Goal: Information Seeking & Learning: Find specific fact

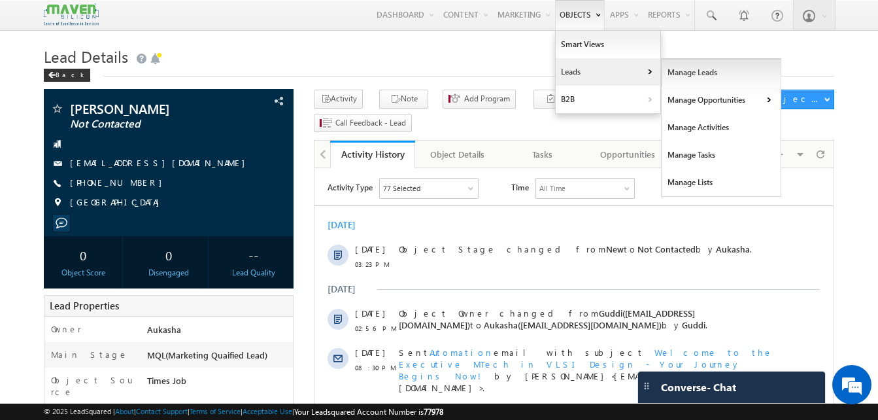
click at [665, 72] on link "Manage Leads" at bounding box center [721, 72] width 120 height 27
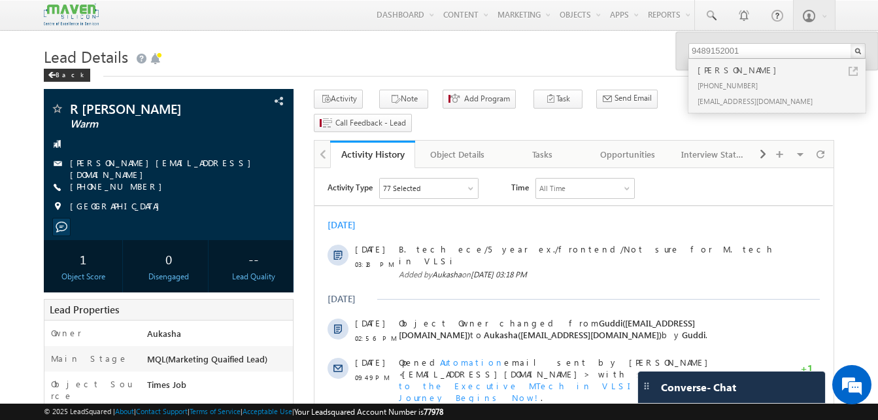
click at [391, 61] on h1 "Lead Details" at bounding box center [439, 54] width 790 height 25
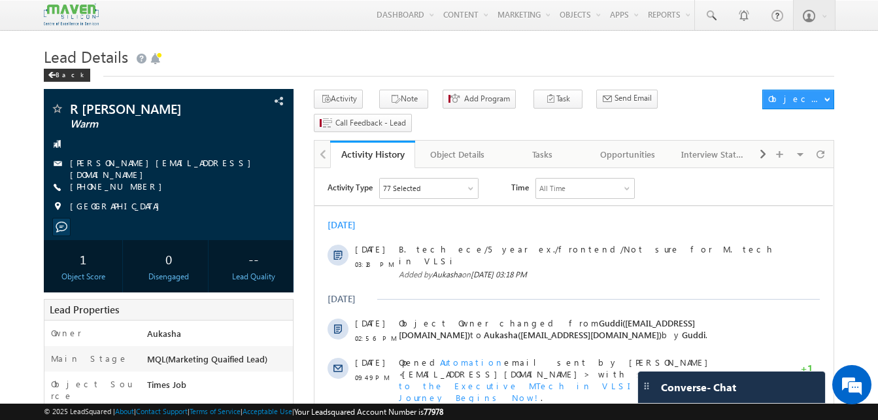
click at [242, 77] on div "Lead Details Back" at bounding box center [439, 65] width 790 height 47
click at [431, 51] on h1 "Lead Details" at bounding box center [439, 54] width 790 height 25
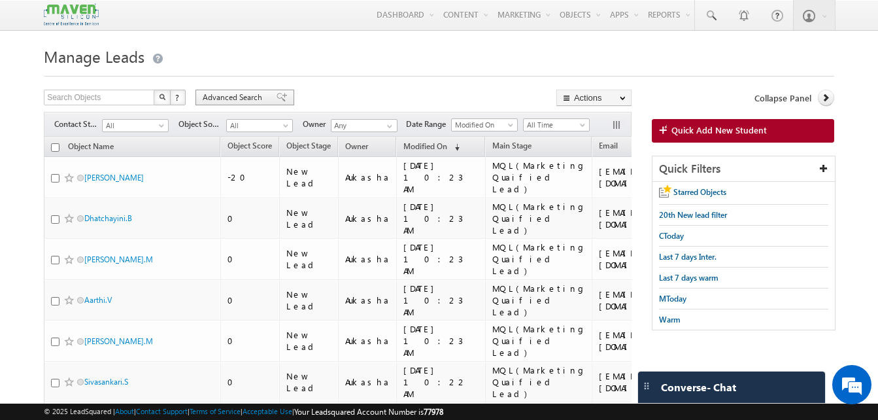
click at [243, 98] on span "Advanced Search" at bounding box center [234, 98] width 63 height 12
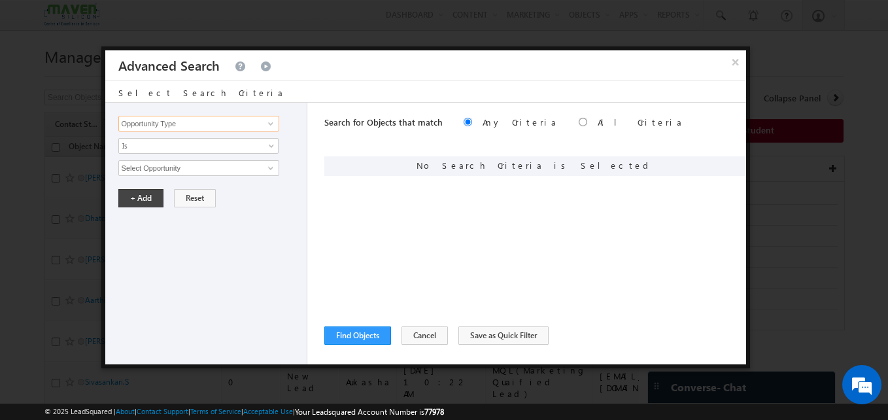
click at [204, 125] on input "Opportunity Type" at bounding box center [198, 124] width 161 height 16
click at [175, 154] on link "tagsname" at bounding box center [198, 150] width 161 height 15
type input "tagsname"
click at [169, 167] on span "None Selected" at bounding box center [193, 168] width 148 height 14
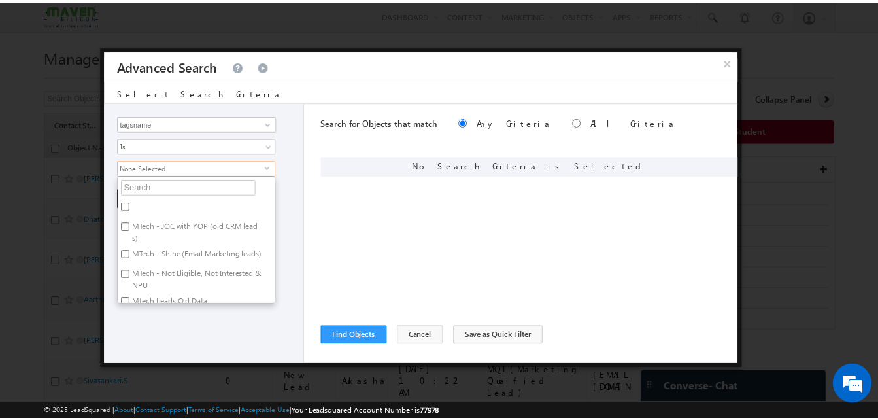
scroll to position [18, 0]
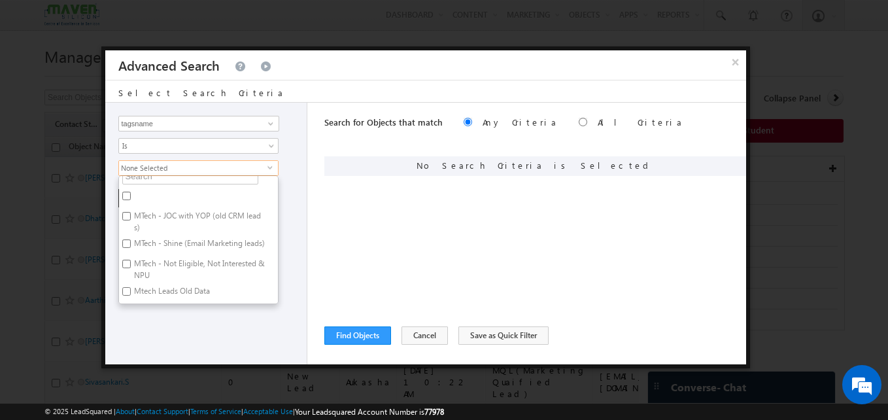
click at [125, 290] on input "Mtech Leads Old Data" at bounding box center [126, 291] width 8 height 8
checkbox input "true"
click at [141, 333] on div "Opportunity Type Object Activity Task Sales Group Prospect Id Academic Remarks …" at bounding box center [206, 233] width 203 height 261
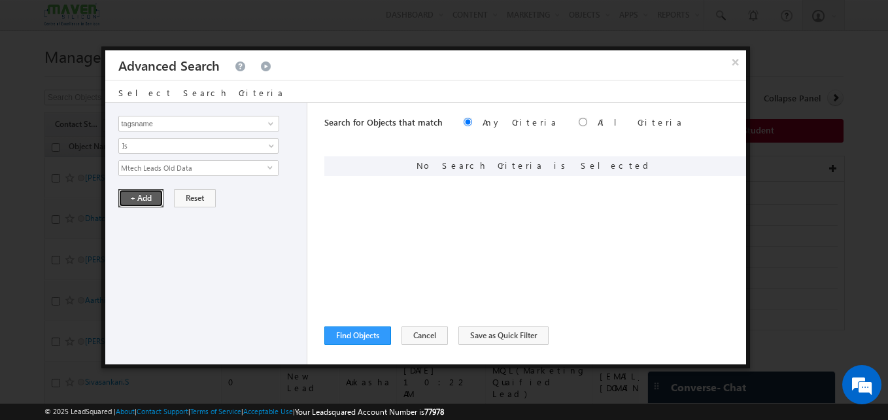
click at [144, 194] on button "+ Add" at bounding box center [140, 198] width 45 height 18
drag, startPoint x: 352, startPoint y: 331, endPoint x: 674, endPoint y: 214, distance: 342.6
click at [674, 214] on div "Search for Objects that match Any Criteria All Criteria Note that the current t…" at bounding box center [535, 233] width 422 height 261
click at [352, 332] on button "Find Objects" at bounding box center [357, 335] width 67 height 18
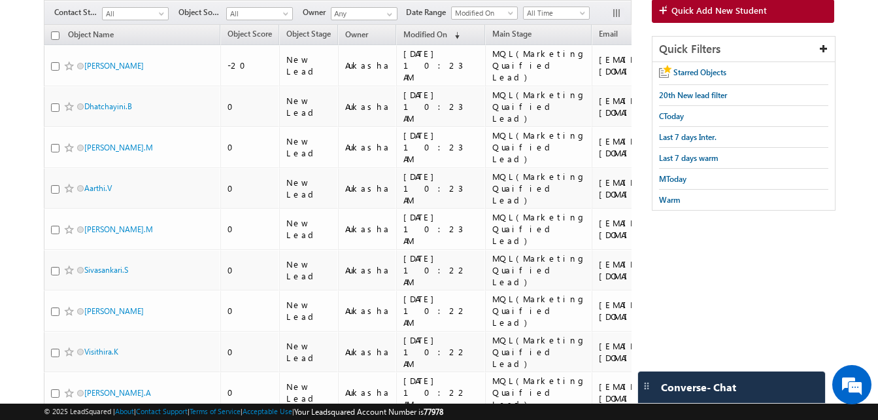
scroll to position [0, 0]
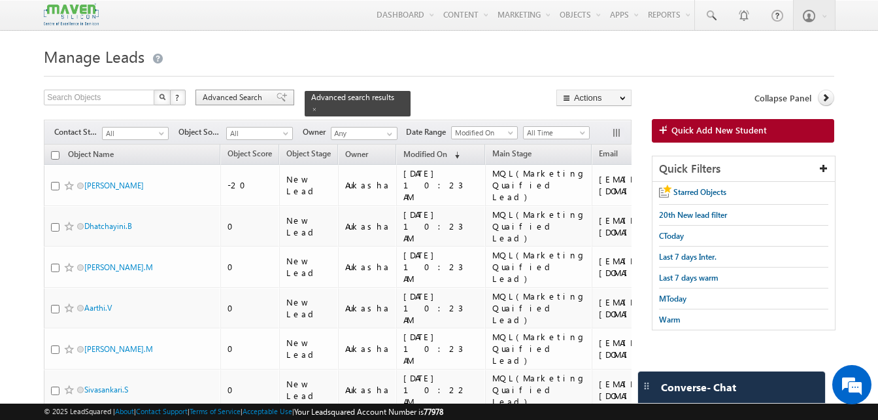
click at [246, 93] on span "Advanced Search" at bounding box center [234, 98] width 63 height 12
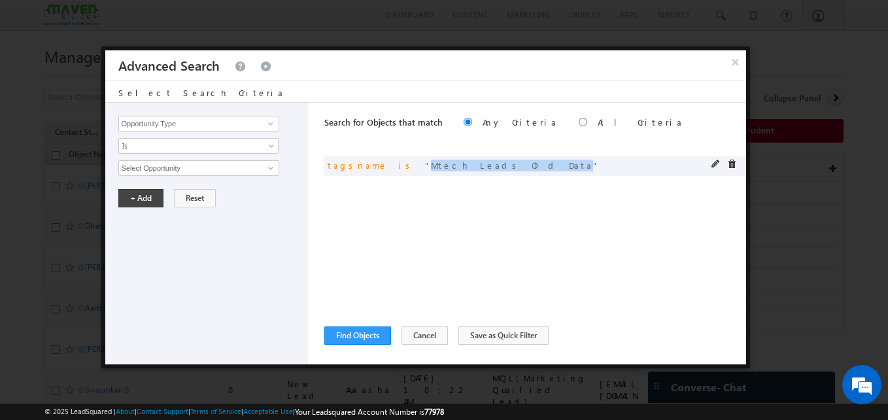
drag, startPoint x: 469, startPoint y: 168, endPoint x: 378, endPoint y: 167, distance: 91.5
click at [378, 167] on div "or tagsname is Mtech Leads Old Data" at bounding box center [466, 165] width 278 height 12
copy span "Mtech Leads Old Data"
click at [529, 338] on button "Save as Quick Filter" at bounding box center [503, 335] width 90 height 18
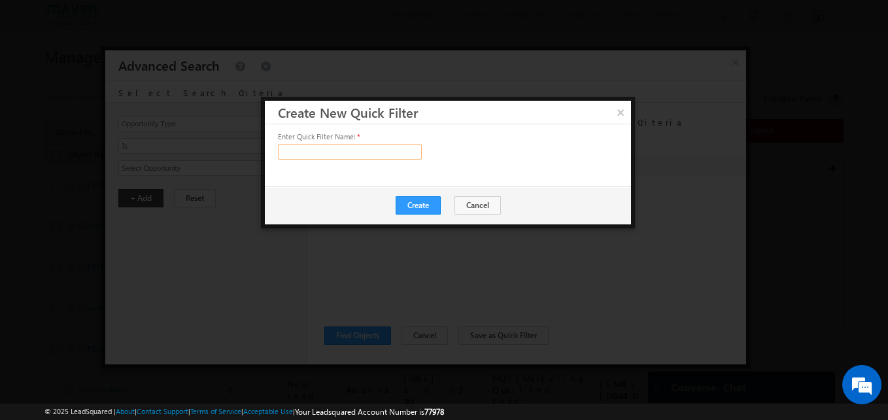
paste input "Mtech Leads Old Data"
type input "Mtech Leads Old Data"
click at [411, 200] on button "Create" at bounding box center [417, 205] width 45 height 18
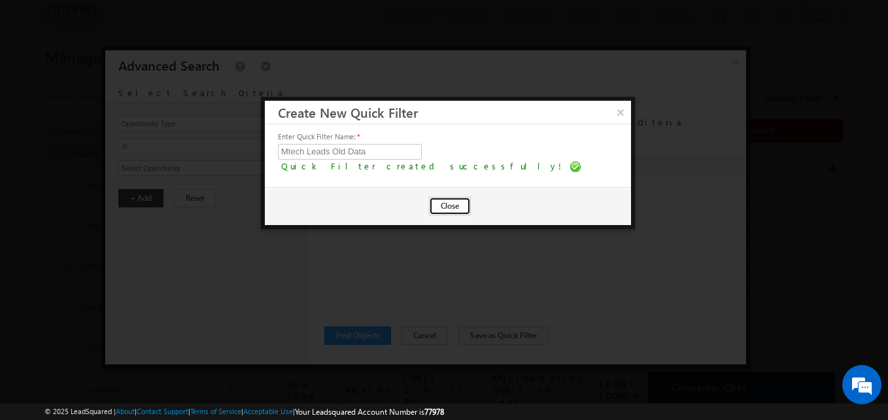
click at [452, 209] on button "Close" at bounding box center [450, 206] width 42 height 18
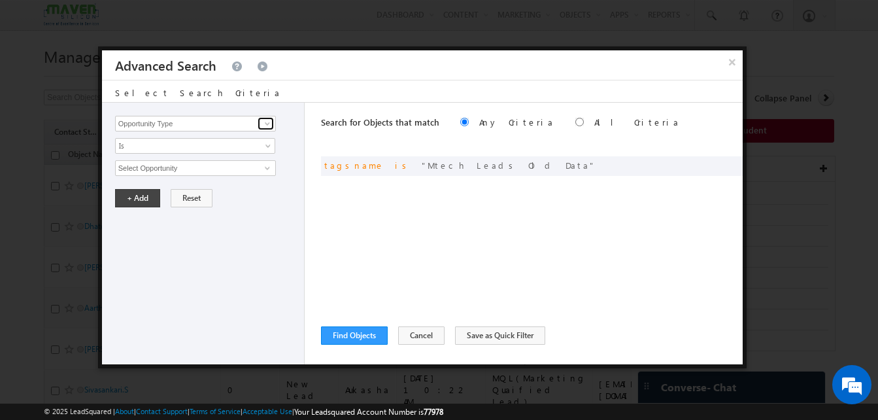
click at [269, 124] on span at bounding box center [267, 123] width 10 height 10
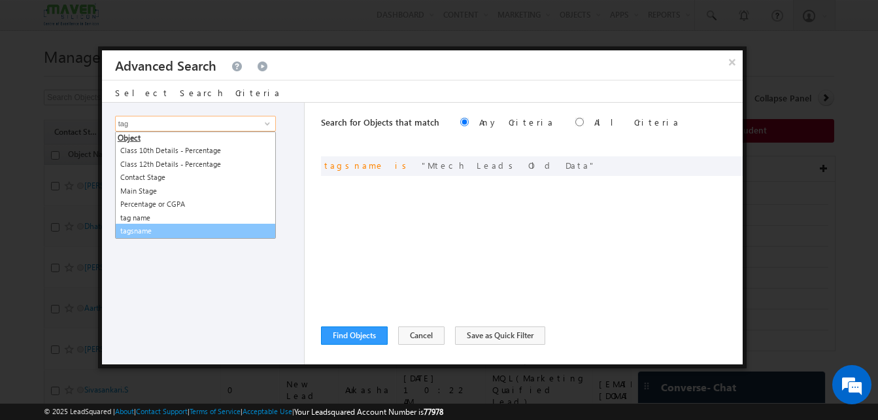
click at [156, 225] on link "tagsname" at bounding box center [195, 231] width 161 height 15
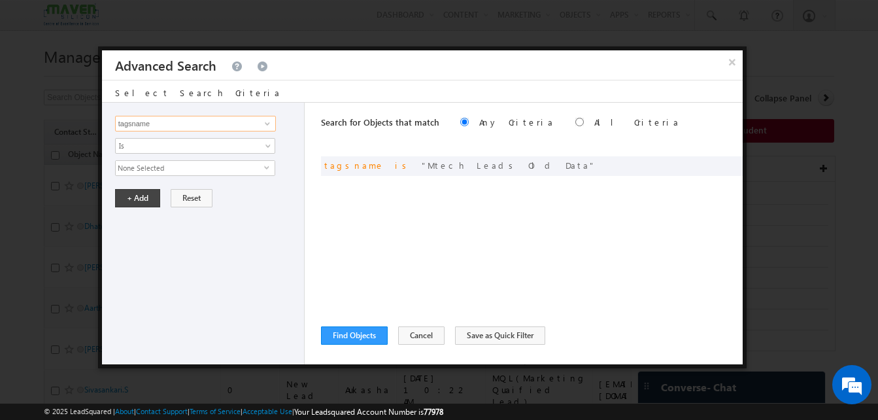
type input "tagsname"
click at [211, 171] on span "None Selected" at bounding box center [190, 168] width 148 height 14
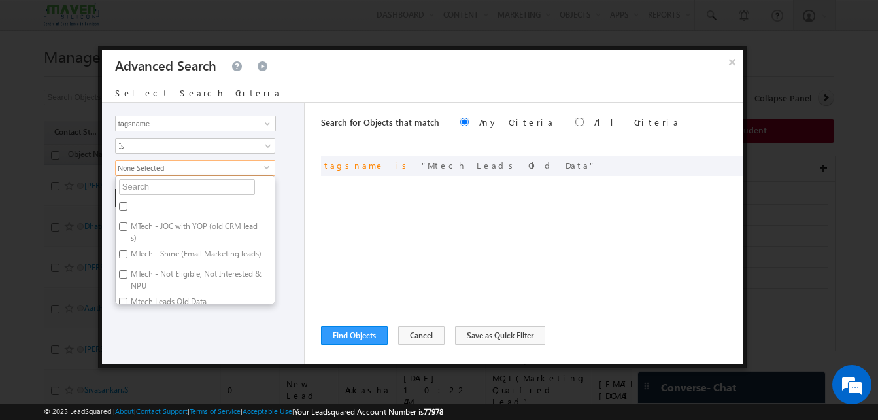
click at [126, 224] on input "MTech - JOC with YOP (old CRM leads)" at bounding box center [123, 226] width 8 height 8
checkbox input "true"
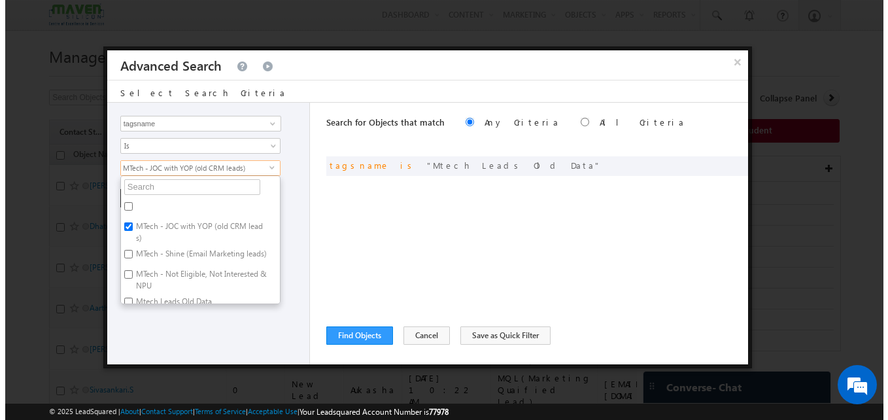
scroll to position [18, 0]
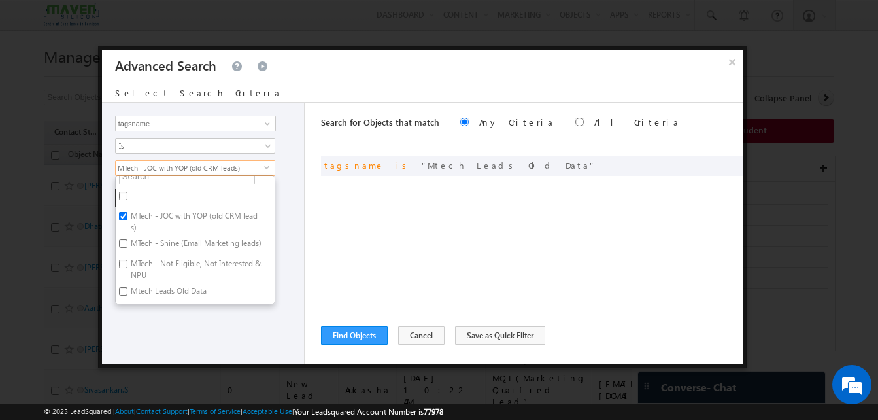
click at [281, 228] on div "Opportunity Type Object Activity Task Sales Group Prospect Id Academic Remarks …" at bounding box center [203, 233] width 203 height 261
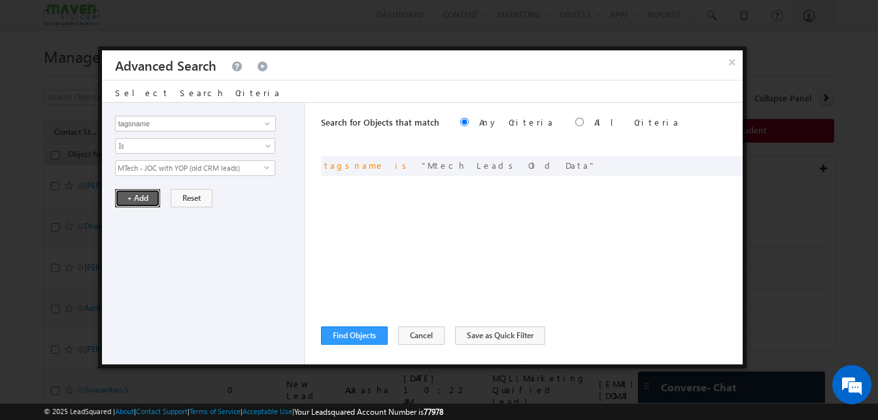
click at [150, 201] on button "+ Add" at bounding box center [137, 198] width 45 height 18
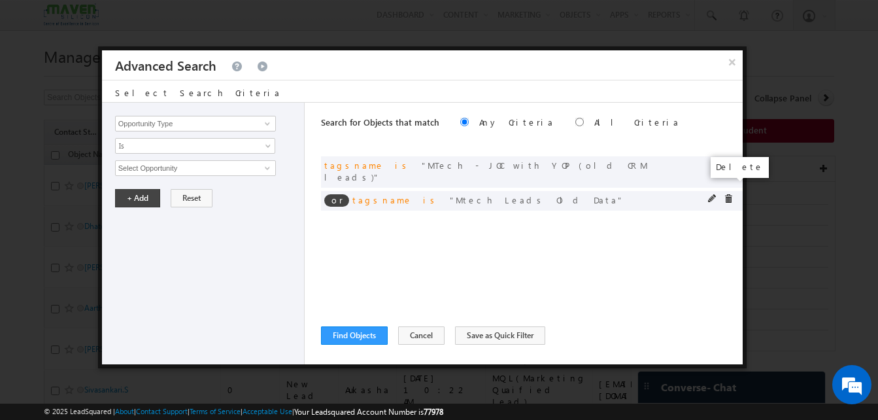
click at [731, 194] on span at bounding box center [728, 198] width 9 height 9
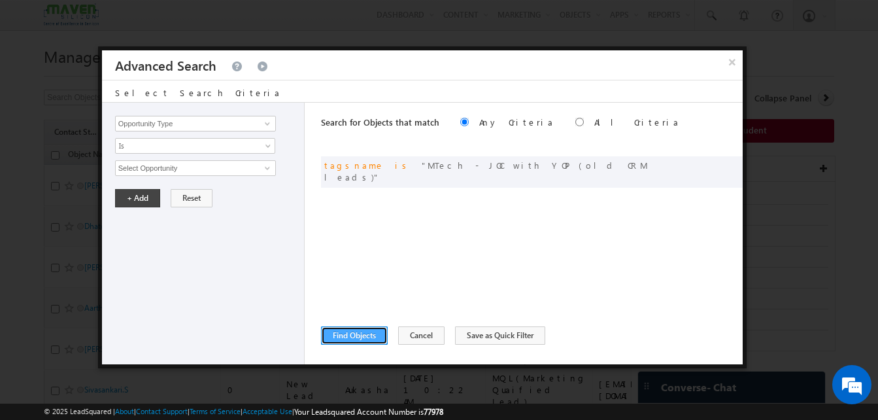
click at [335, 341] on button "Find Objects" at bounding box center [354, 335] width 67 height 18
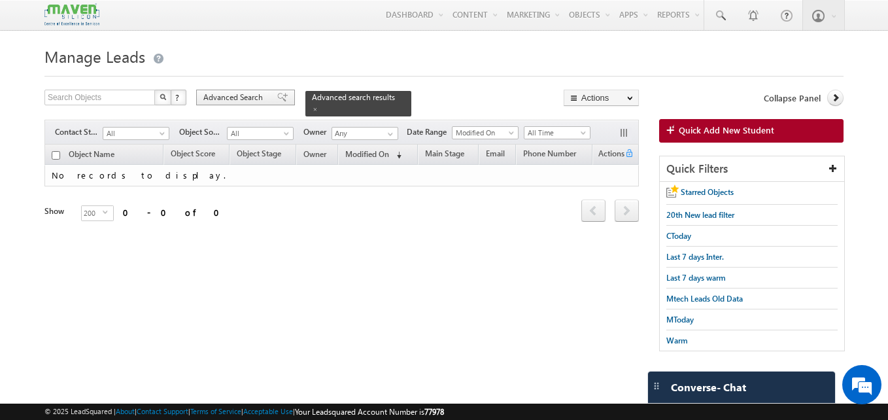
click at [257, 101] on span "Advanced Search" at bounding box center [234, 98] width 63 height 12
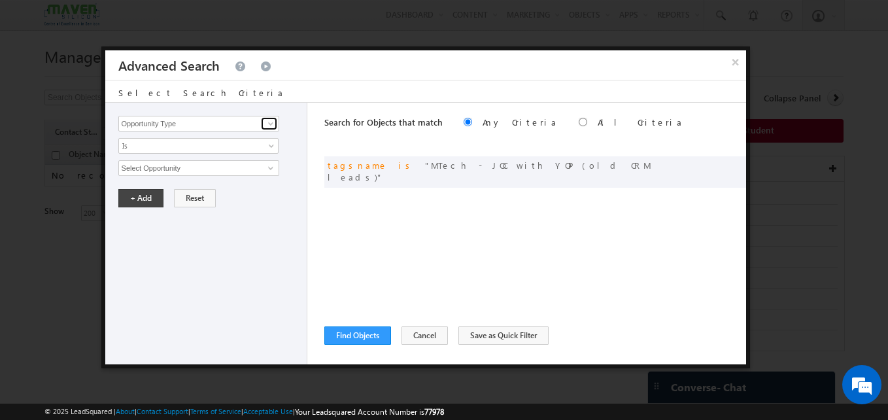
click at [275, 126] on span at bounding box center [270, 123] width 10 height 10
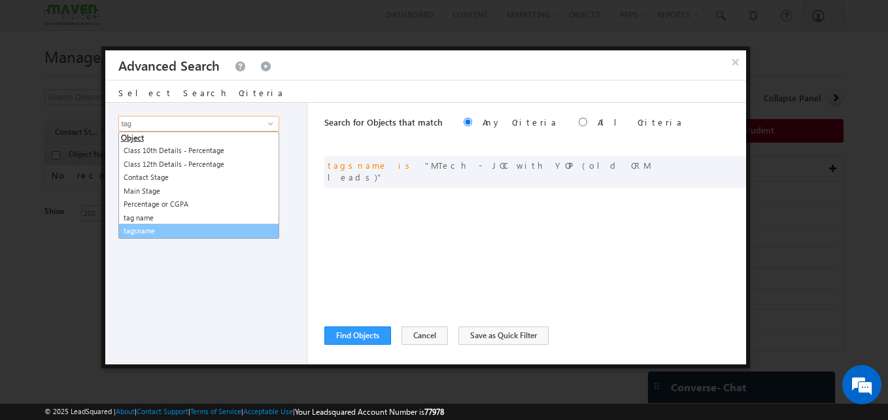
click at [206, 231] on link "tagsname" at bounding box center [198, 231] width 161 height 15
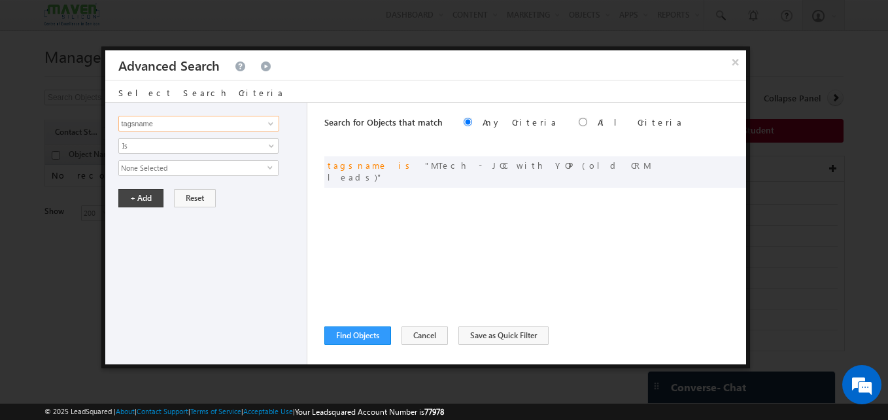
type input "tagsname"
click at [205, 166] on span "None Selected" at bounding box center [193, 168] width 148 height 14
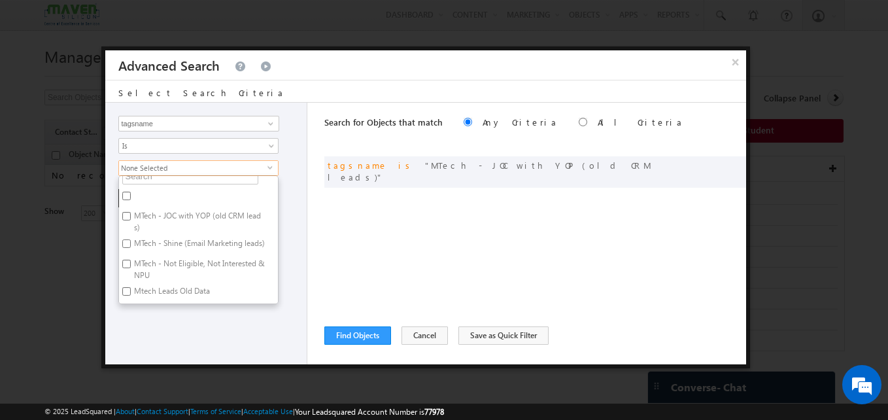
click at [126, 239] on input "MTech - Shine (Email Marketing leads)" at bounding box center [126, 243] width 8 height 8
checkbox input "true"
click at [126, 265] on input "MTech - Not Eligible, Not Interested & NPU" at bounding box center [126, 263] width 8 height 8
checkbox input "true"
click at [286, 290] on div "Opportunity Type Object Activity Task Sales Group Prospect Id Academic Remarks …" at bounding box center [206, 233] width 203 height 261
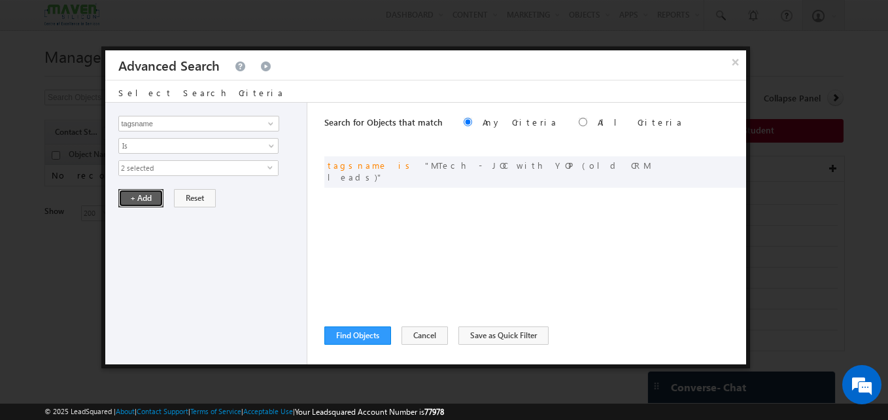
click at [144, 196] on button "+ Add" at bounding box center [140, 198] width 45 height 18
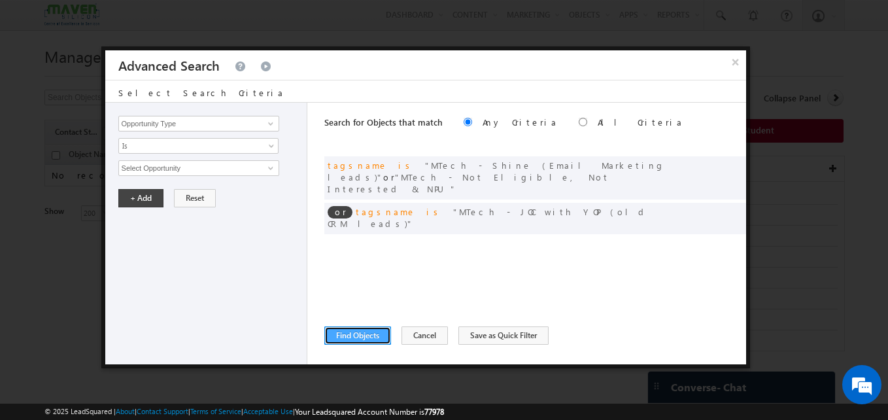
click at [371, 329] on button "Find Objects" at bounding box center [357, 335] width 67 height 18
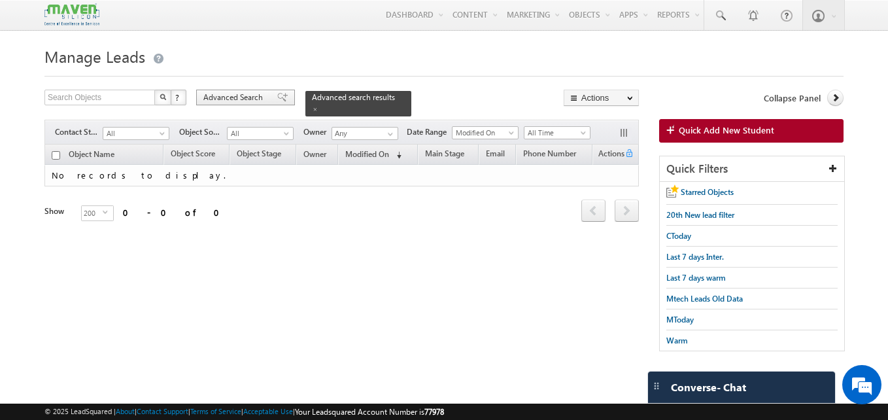
click at [246, 103] on span "Advanced Search" at bounding box center [234, 98] width 63 height 12
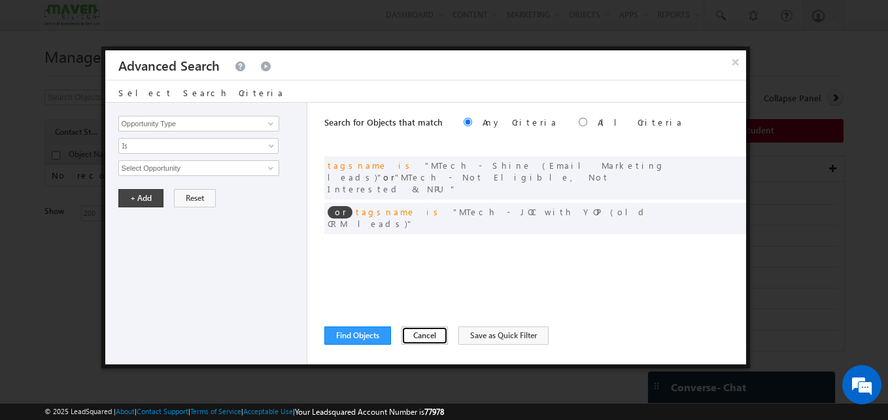
click at [423, 335] on button "Cancel" at bounding box center [424, 335] width 46 height 18
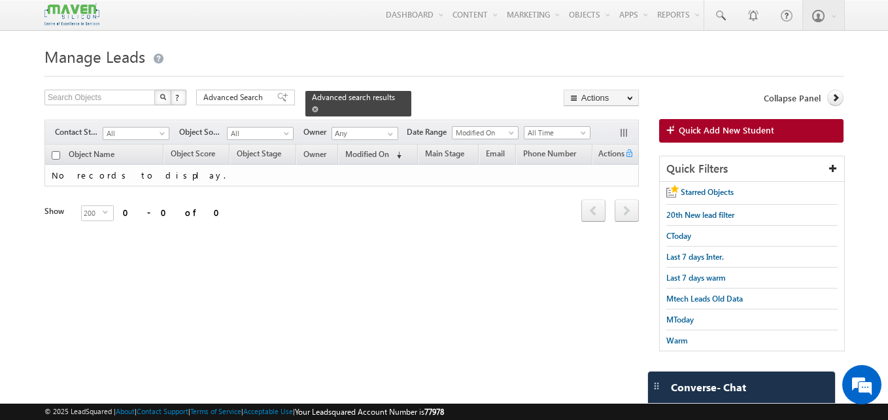
click at [318, 106] on span at bounding box center [315, 109] width 7 height 7
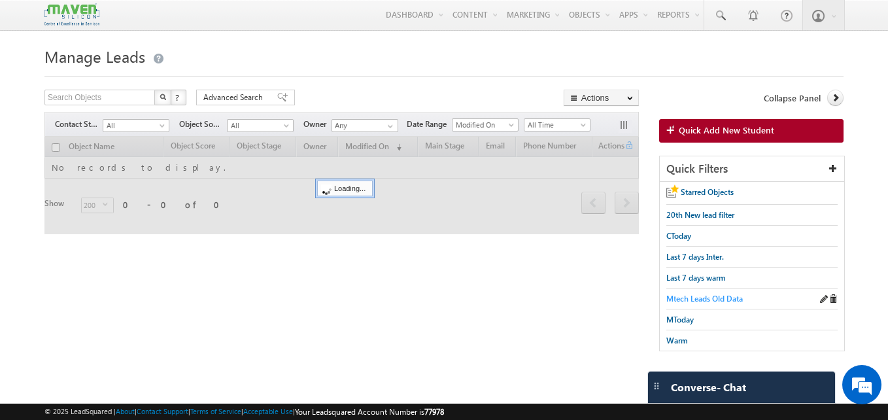
click at [741, 297] on div "Mtech Leads Old Data" at bounding box center [751, 298] width 171 height 21
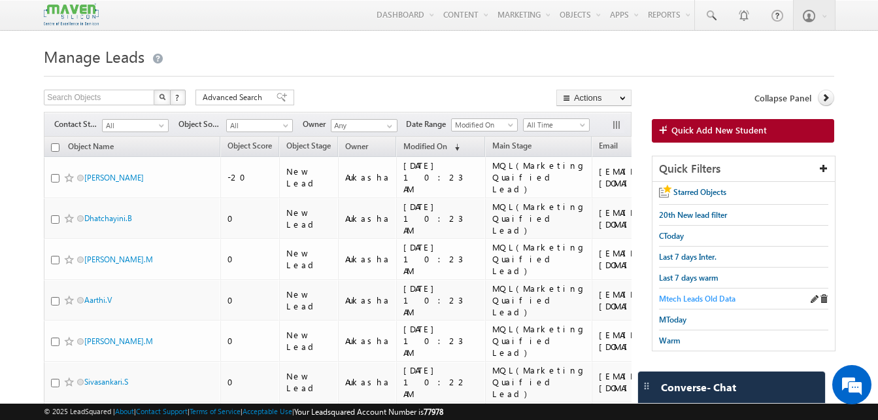
click at [701, 295] on span "Mtech Leads Old Data" at bounding box center [697, 298] width 76 height 10
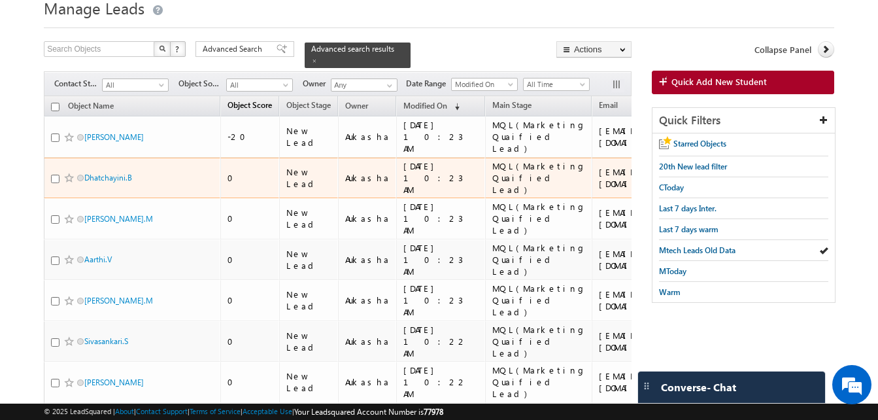
scroll to position [52, 0]
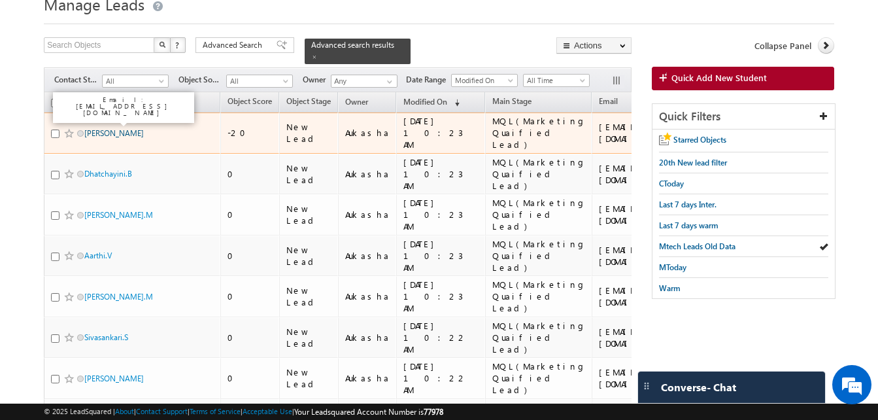
click at [120, 128] on link "Archana S Nair" at bounding box center [113, 133] width 59 height 10
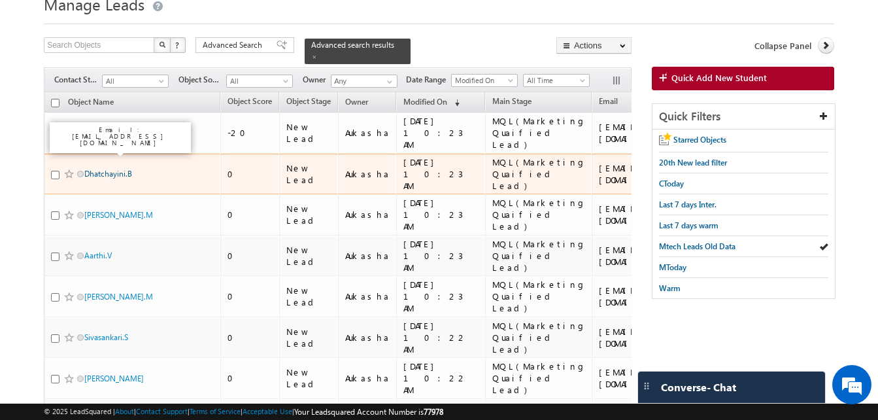
click at [95, 169] on link "Dhatchayini.B" at bounding box center [108, 174] width 48 height 10
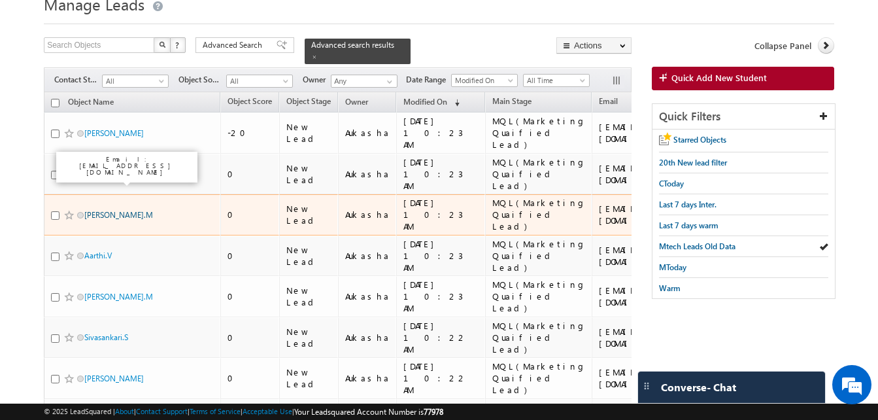
click at [108, 210] on link "Krishna Kumar.M" at bounding box center [118, 215] width 69 height 10
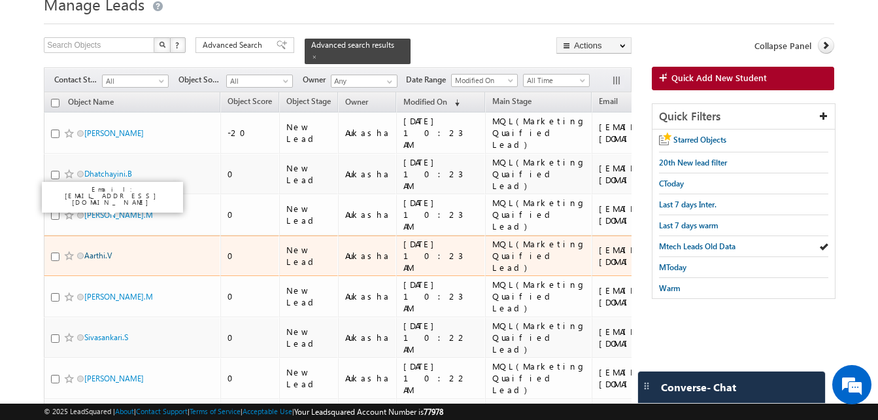
click at [107, 250] on link "Aarthi.V" at bounding box center [97, 255] width 27 height 10
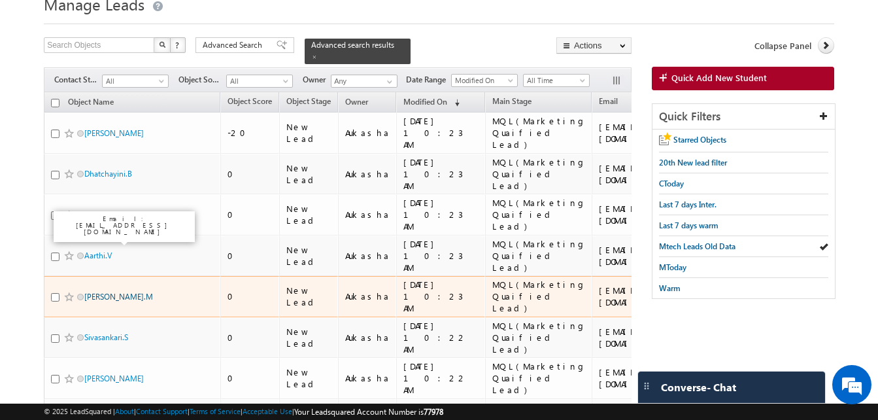
click at [113, 291] on link "Suryaprakash.M" at bounding box center [118, 296] width 69 height 10
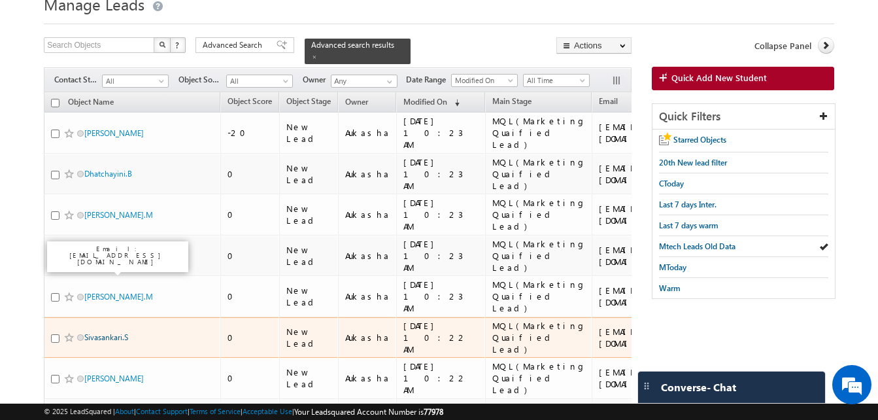
click at [112, 332] on link "Sivasankari.S" at bounding box center [106, 337] width 44 height 10
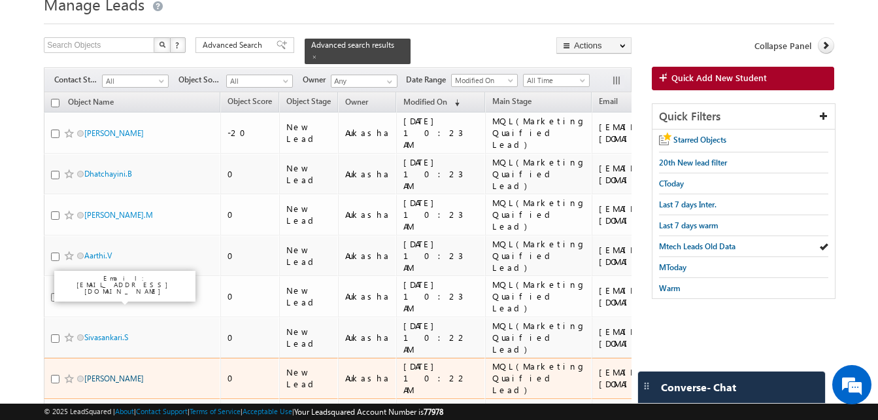
click at [99, 373] on link "Sarajit Saha" at bounding box center [113, 378] width 59 height 10
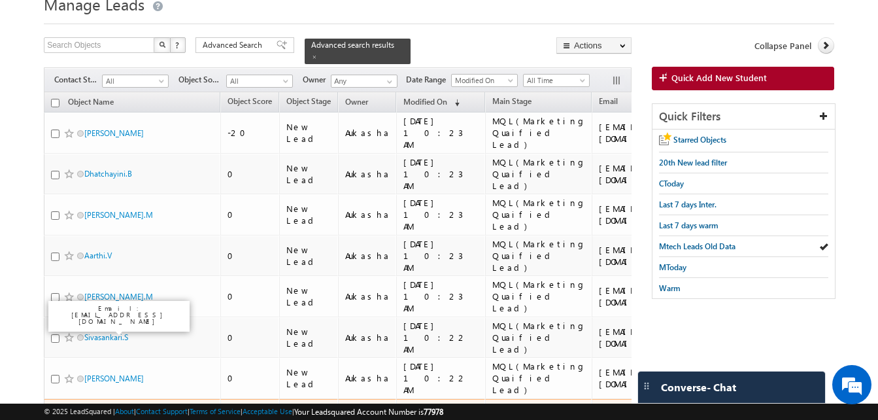
click at [103, 414] on link "Visithira.K" at bounding box center [101, 419] width 34 height 10
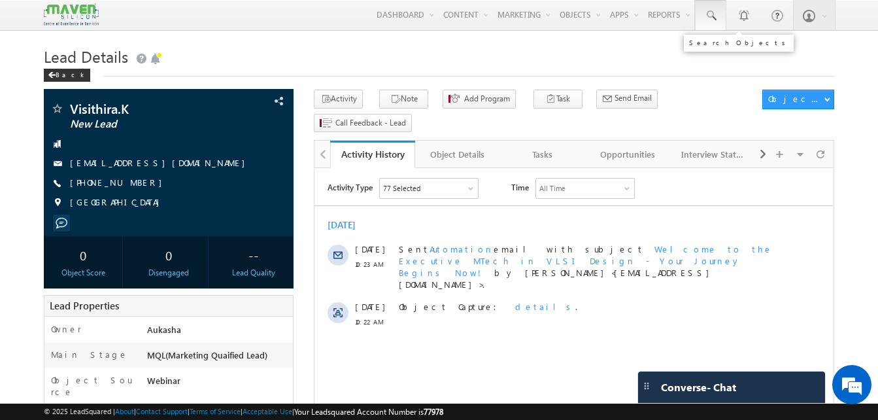
click at [714, 21] on span at bounding box center [710, 15] width 13 height 13
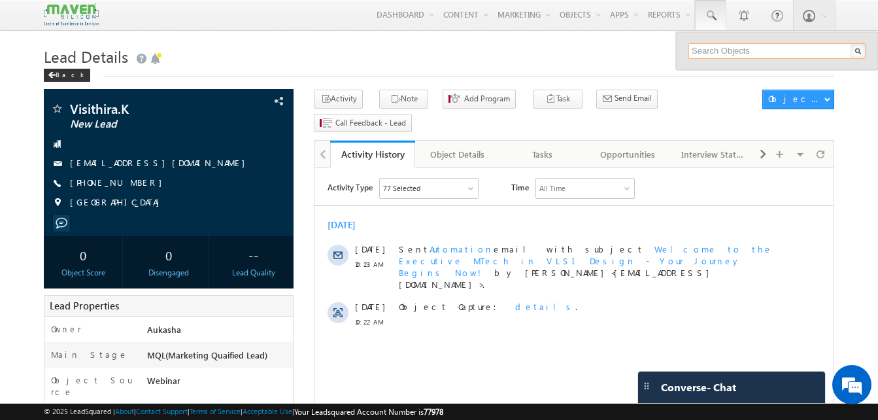
click at [719, 55] on input "text" at bounding box center [776, 51] width 177 height 16
paste input "7259751886"
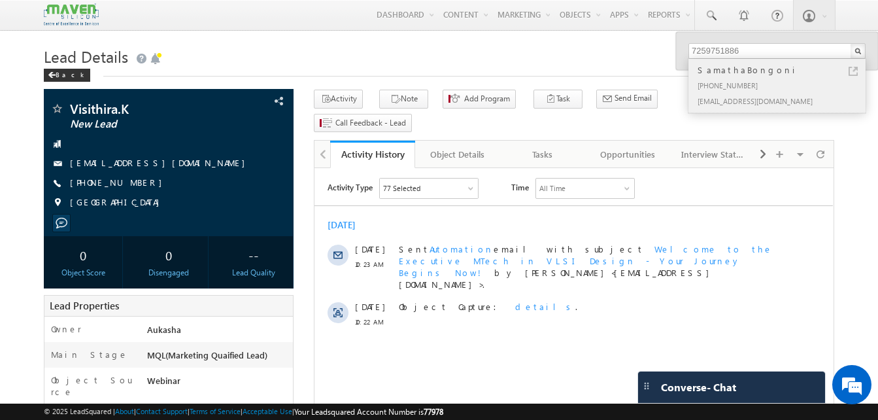
click at [853, 69] on link at bounding box center [852, 71] width 9 height 9
click at [765, 52] on input "7259751886" at bounding box center [776, 51] width 177 height 16
paste input "8754760023"
type input "8754760023"
click at [850, 69] on link at bounding box center [852, 71] width 9 height 9
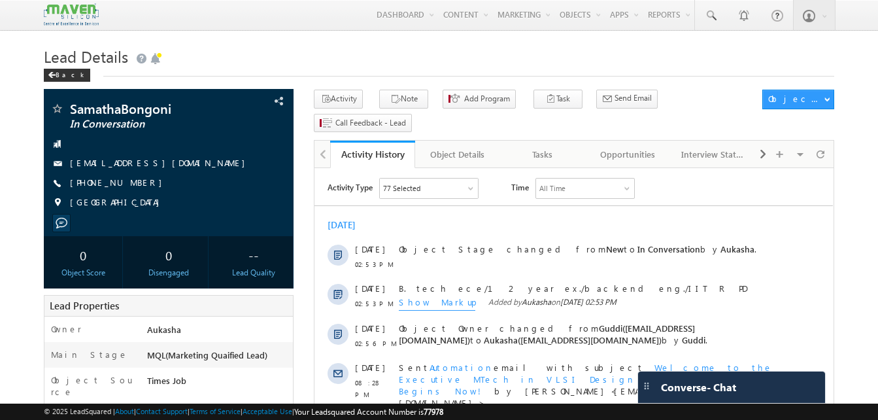
click at [275, 58] on h1 "Lead Details" at bounding box center [439, 54] width 790 height 25
click at [237, 76] on div "Back" at bounding box center [439, 72] width 790 height 8
click at [701, 25] on link at bounding box center [710, 15] width 31 height 30
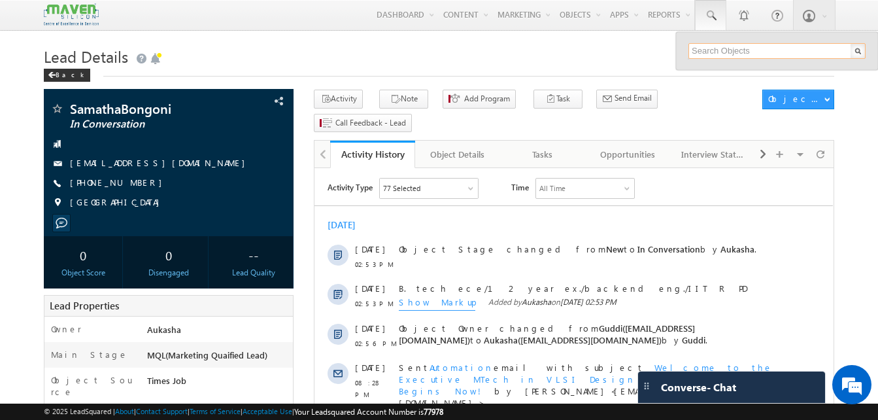
click at [710, 49] on input "text" at bounding box center [776, 51] width 177 height 16
paste input "9347870983"
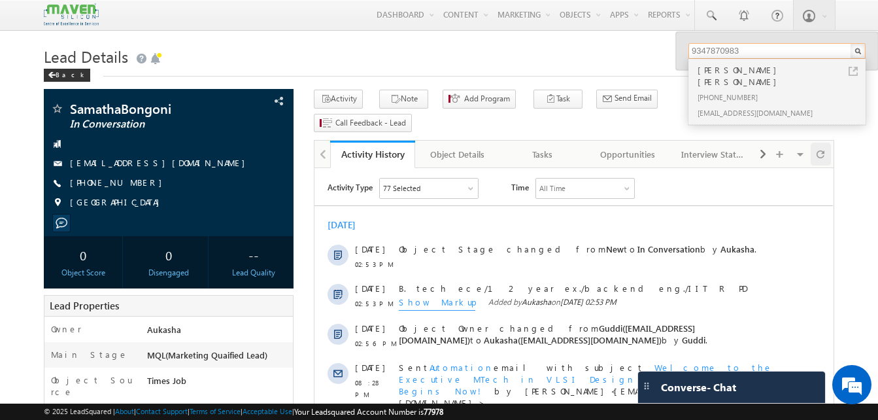
type input "9347870983"
click at [854, 70] on link at bounding box center [852, 71] width 9 height 9
click at [433, 53] on h1 "Lead Details" at bounding box center [439, 54] width 790 height 25
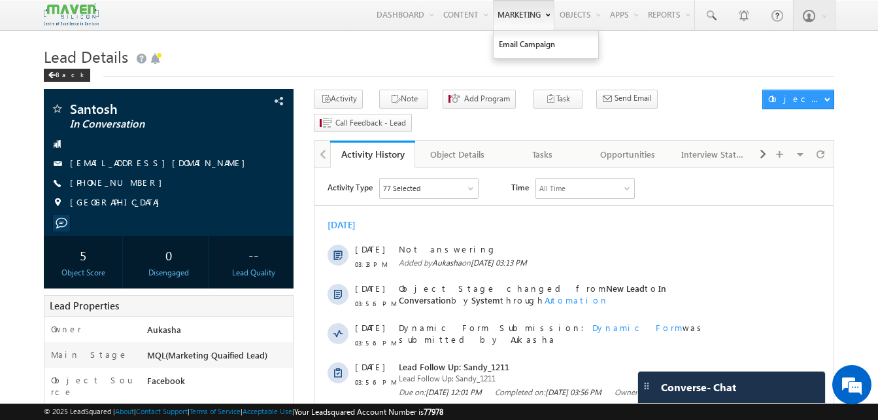
drag, startPoint x: 0, startPoint y: 0, endPoint x: 507, endPoint y: 17, distance: 507.5
click at [507, 17] on link "Marketing" at bounding box center [523, 15] width 61 height 30
click at [718, 16] on link at bounding box center [710, 15] width 31 height 30
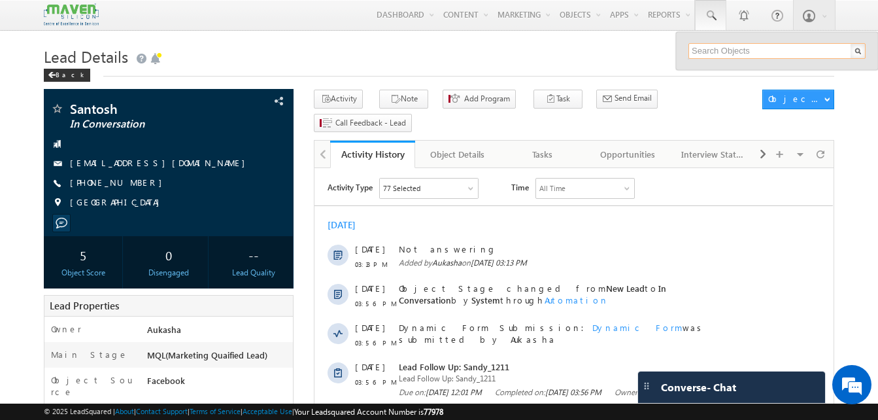
click at [745, 47] on input "text" at bounding box center [776, 51] width 177 height 16
paste input "9916523524"
click at [745, 47] on input "9916523524" at bounding box center [776, 51] width 177 height 16
type input "9916523524"
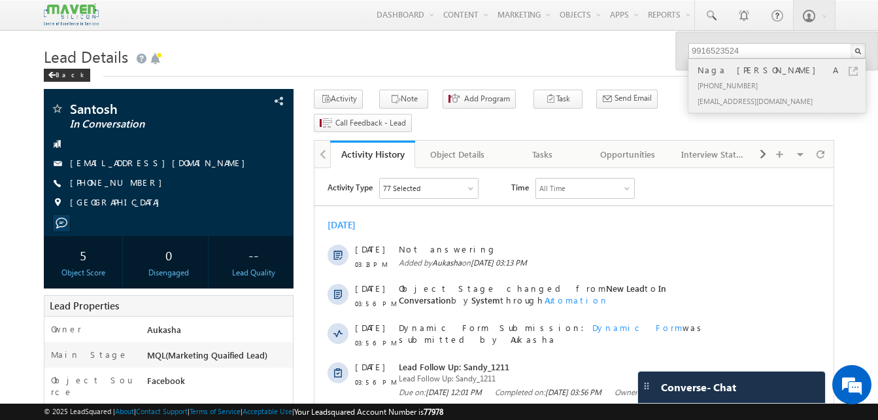
click at [854, 71] on link at bounding box center [852, 71] width 9 height 9
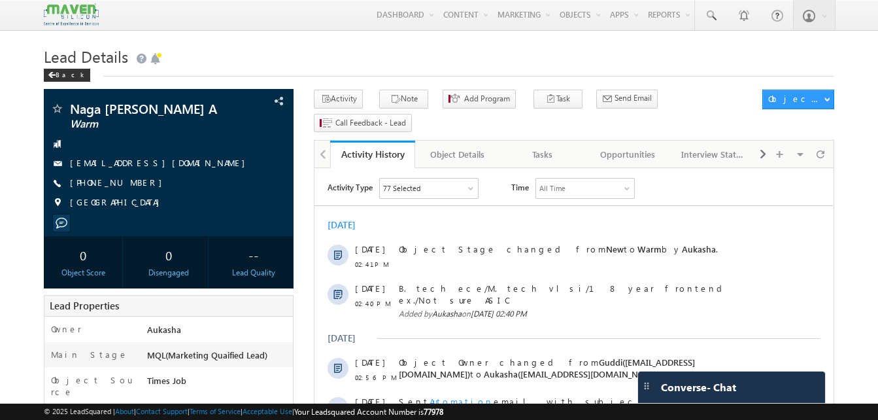
drag, startPoint x: 0, startPoint y: 126, endPoint x: 61, endPoint y: 35, distance: 109.7
click at [482, 59] on h1 "Lead Details" at bounding box center [439, 54] width 790 height 25
click at [416, 67] on h1 "Lead Details" at bounding box center [439, 54] width 790 height 25
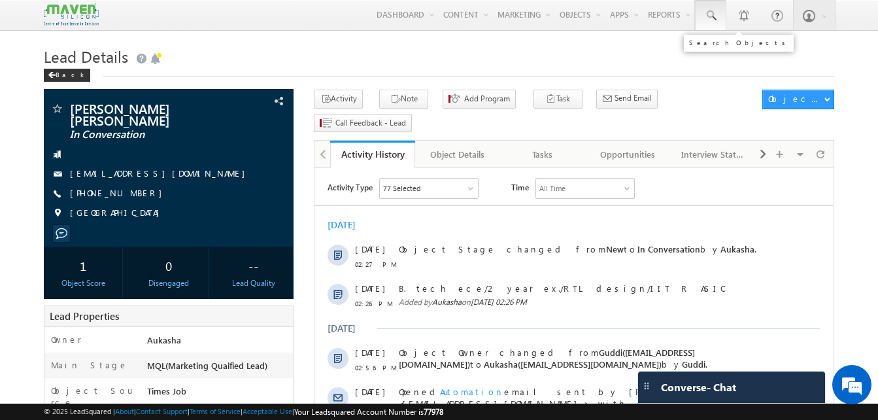
click at [712, 18] on span at bounding box center [710, 15] width 13 height 13
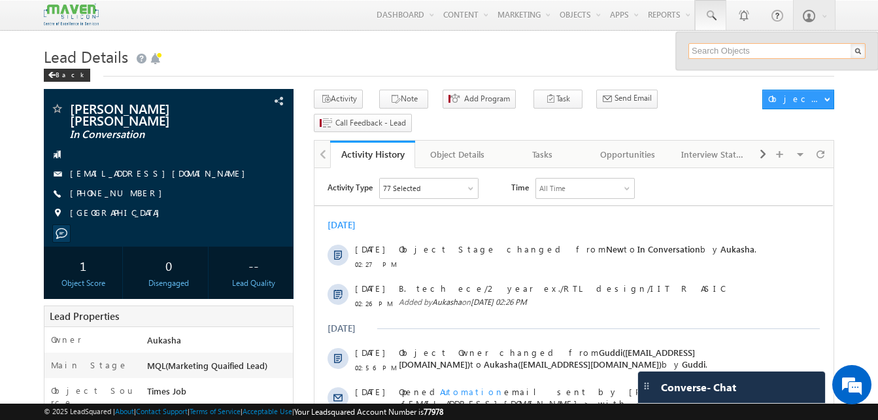
click at [723, 54] on input "text" at bounding box center [776, 51] width 177 height 16
paste input "8919342605"
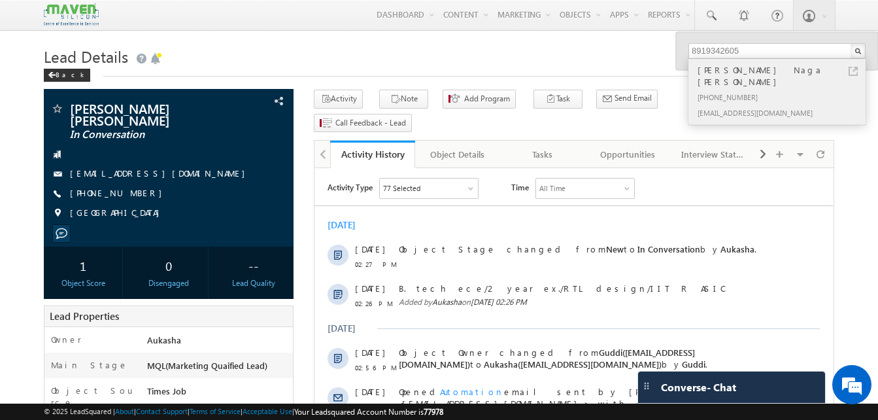
click at [850, 71] on link at bounding box center [852, 71] width 9 height 9
click at [726, 54] on input "8919342605" at bounding box center [776, 51] width 177 height 16
paste input "+91-"
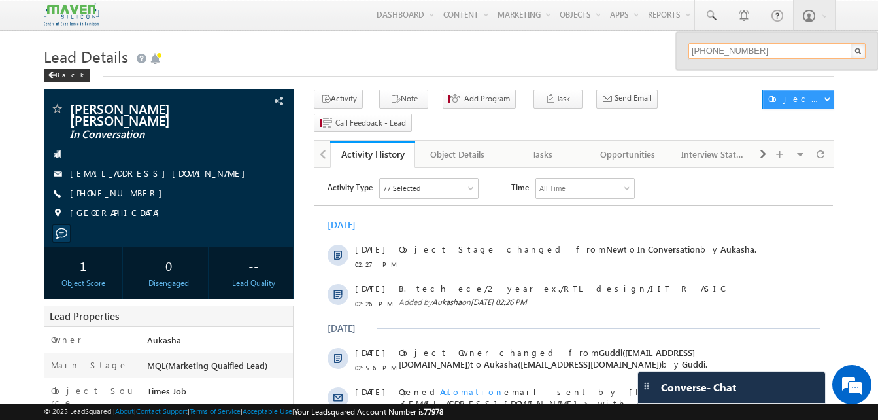
type input "8919342605"
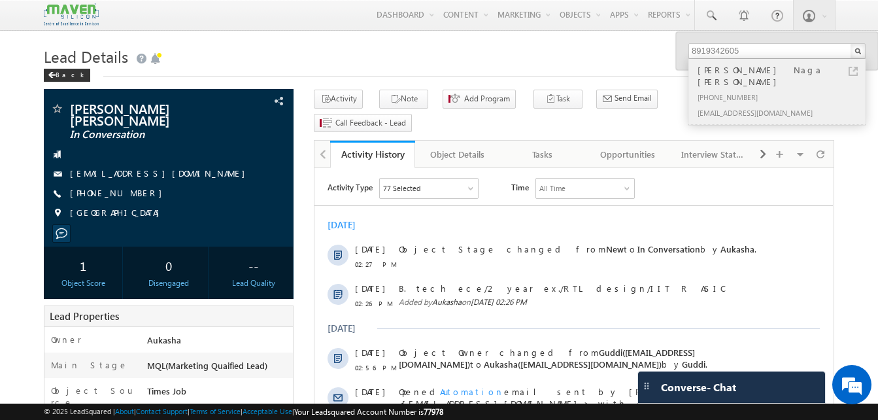
click at [855, 71] on link at bounding box center [852, 71] width 9 height 9
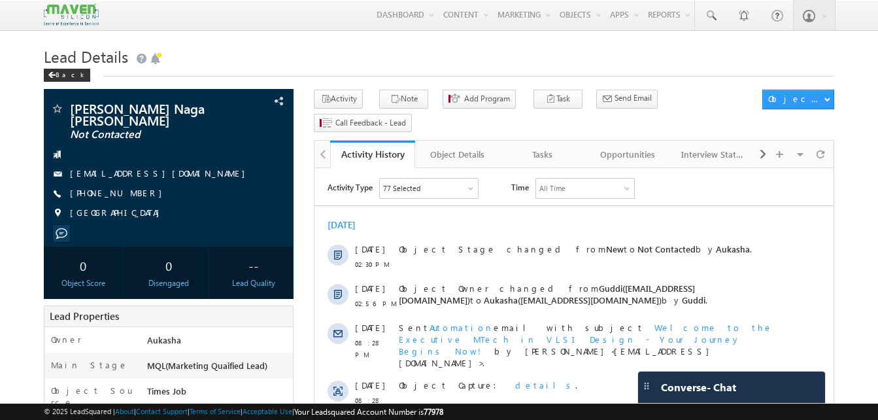
click at [331, 45] on h1 "Lead Details" at bounding box center [439, 54] width 790 height 25
drag, startPoint x: 139, startPoint y: 186, endPoint x: 133, endPoint y: 194, distance: 10.0
click at [133, 194] on div "Boddeda Naga Subrahmanyam Not Contacted nagasubrahmanyam56@gmail.com +91-891934…" at bounding box center [168, 164] width 237 height 124
copy div "[PHONE_NUMBER]"
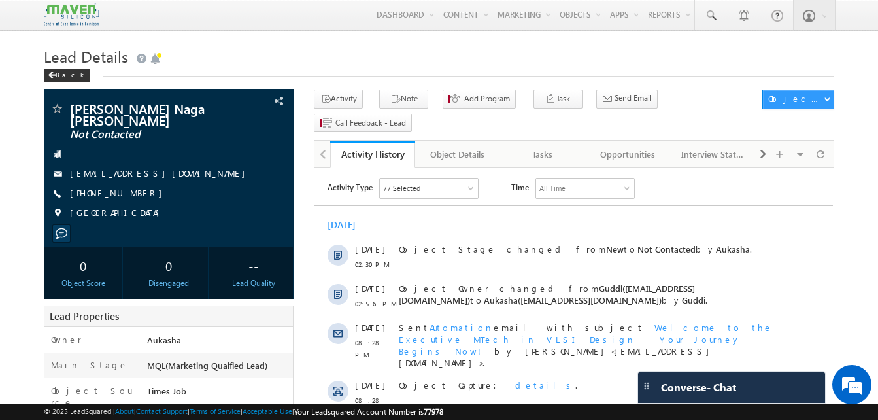
click at [593, 55] on h1 "Lead Details" at bounding box center [439, 54] width 790 height 25
click at [214, 51] on h1 "Lead Details" at bounding box center [439, 54] width 790 height 25
click at [712, 20] on span at bounding box center [710, 15] width 13 height 13
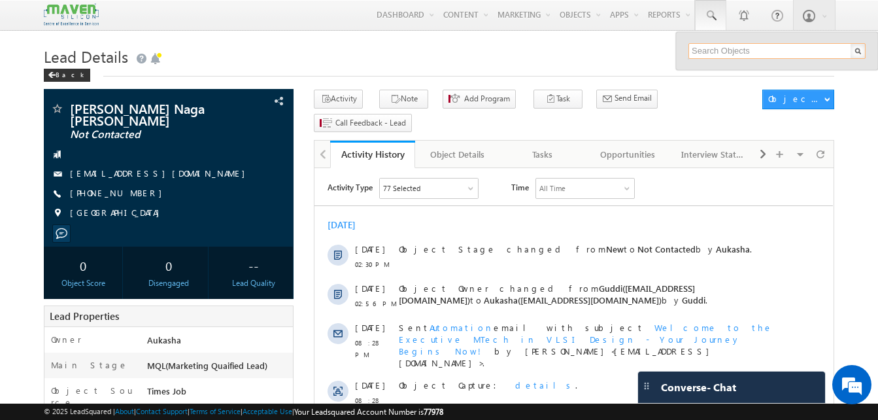
click at [721, 54] on input "text" at bounding box center [776, 51] width 177 height 16
paste input "8111010315"
type input "8111010315"
click at [599, 146] on div "Opportunities" at bounding box center [627, 154] width 63 height 16
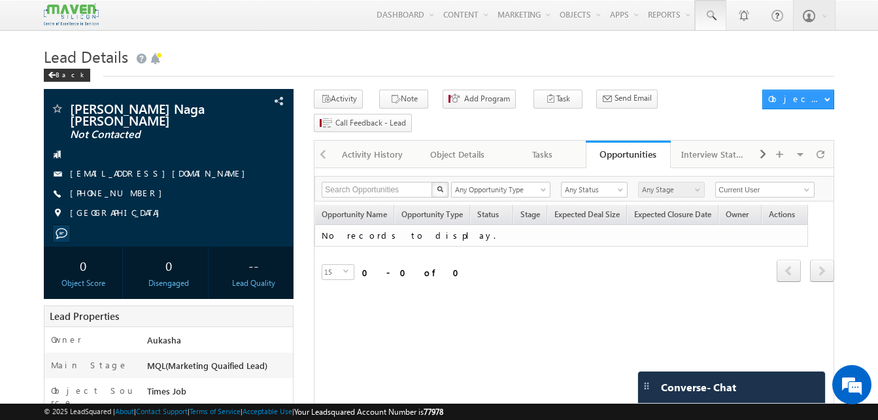
click at [716, 20] on span at bounding box center [710, 15] width 13 height 13
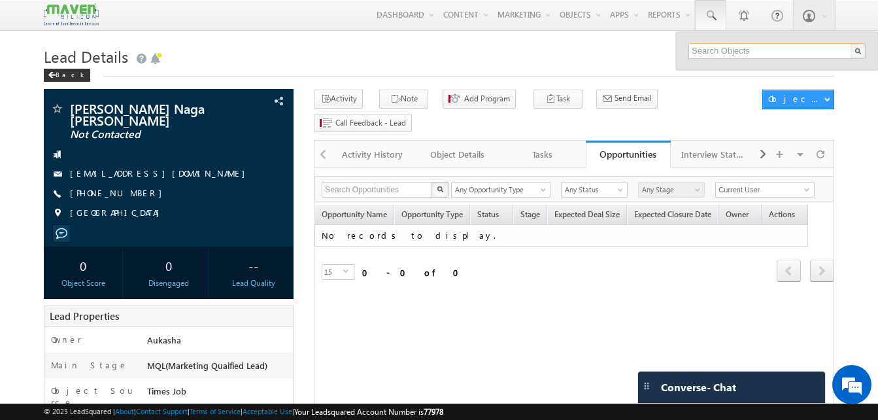
paste input "9904772477"
click at [608, 59] on h1 "Lead Details" at bounding box center [439, 54] width 790 height 25
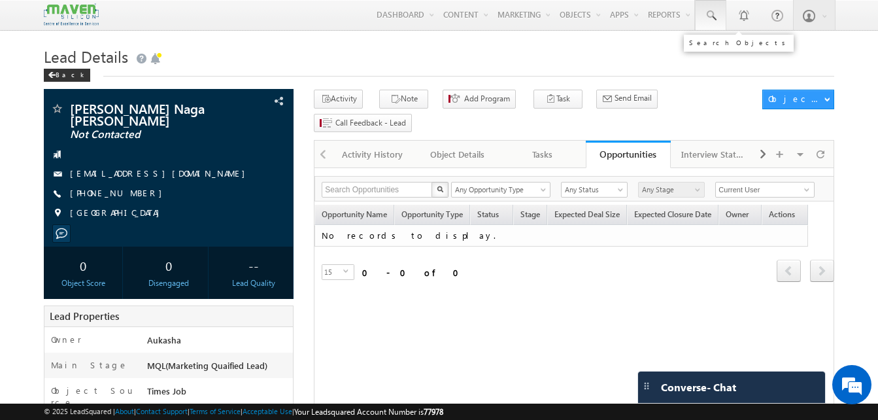
click at [704, 12] on span at bounding box center [710, 15] width 13 height 13
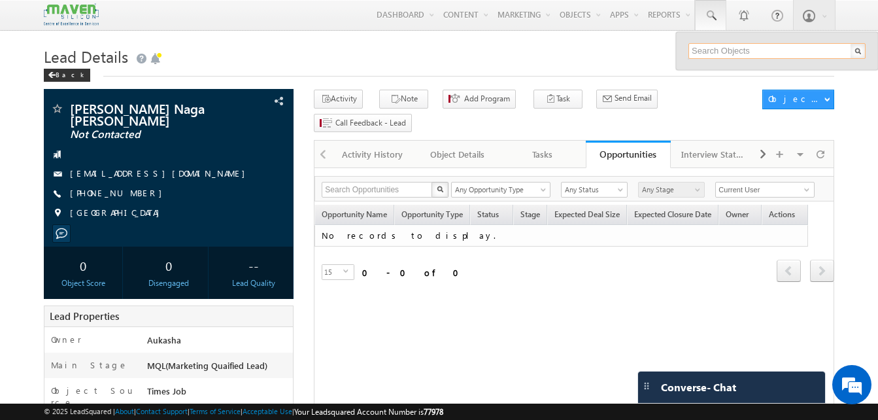
click at [733, 50] on input "text" at bounding box center [776, 51] width 177 height 16
paste input "9665183342"
type input "9665183342"
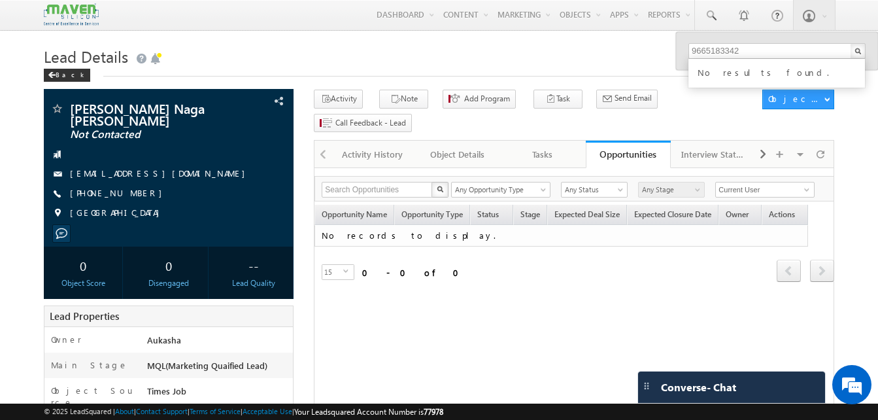
click at [582, 70] on div "Back" at bounding box center [439, 72] width 790 height 8
